Goal: Task Accomplishment & Management: Complete application form

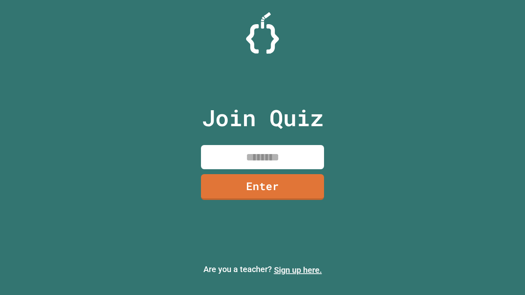
click at [298, 270] on link "Sign up here." at bounding box center [298, 270] width 48 height 10
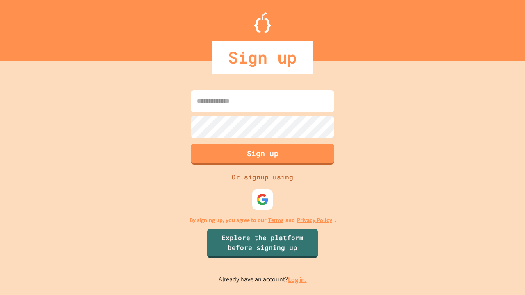
click at [298, 280] on link "Log in." at bounding box center [297, 279] width 19 height 9
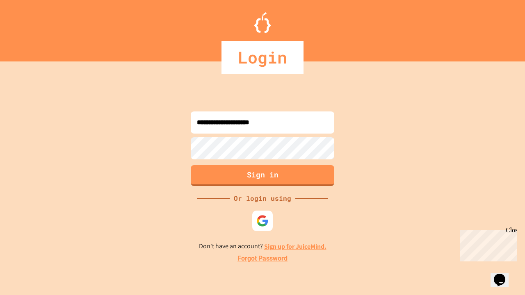
type input "**********"
